Goal: Find specific page/section: Find specific page/section

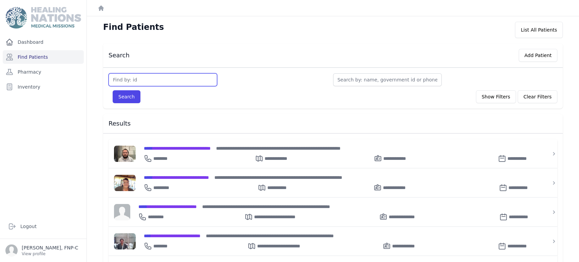
click at [139, 75] on input "text" at bounding box center [163, 79] width 109 height 13
type input "3140"
click at [124, 94] on button "Search" at bounding box center [127, 96] width 28 height 13
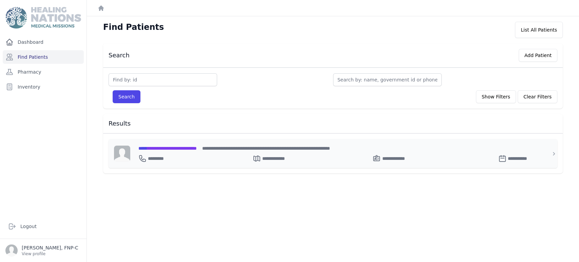
click at [154, 149] on span "**********" at bounding box center [167, 148] width 58 height 5
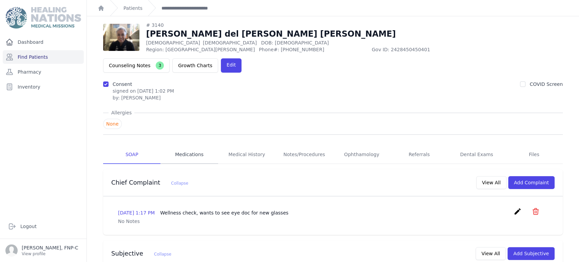
click at [191, 146] on link "Medications" at bounding box center [189, 155] width 57 height 18
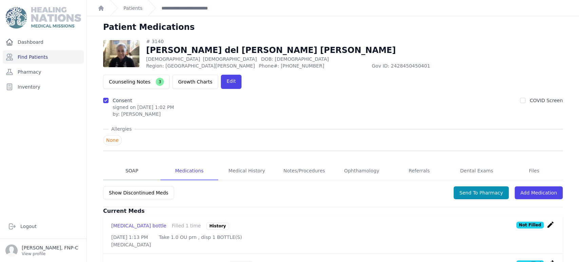
click at [129, 162] on link "SOAP" at bounding box center [131, 171] width 57 height 18
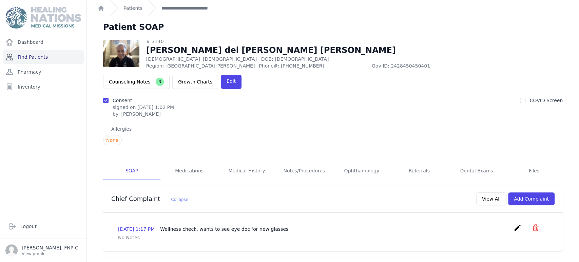
click at [31, 56] on link "Find Patients" at bounding box center [43, 57] width 81 height 14
